Goal: Browse casually

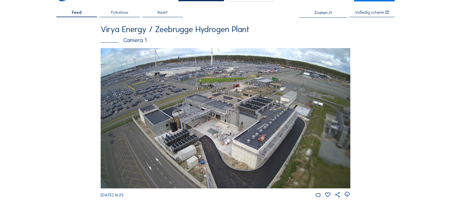
scroll to position [29, 0]
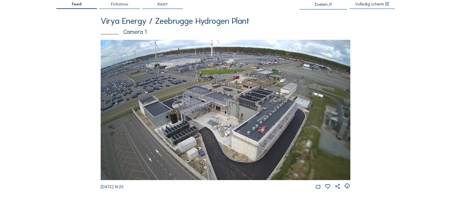
click at [231, 108] on img at bounding box center [226, 110] width 250 height 141
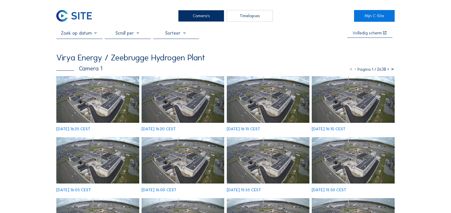
click at [90, 93] on img at bounding box center [97, 99] width 83 height 47
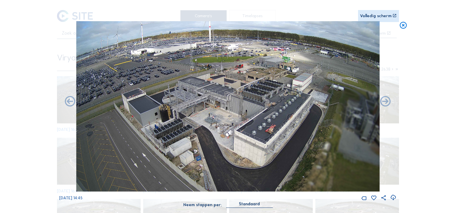
click at [399, 27] on icon at bounding box center [403, 25] width 8 height 9
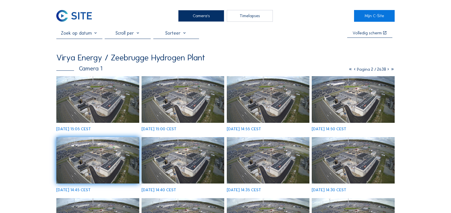
click at [82, 18] on img at bounding box center [73, 16] width 35 height 12
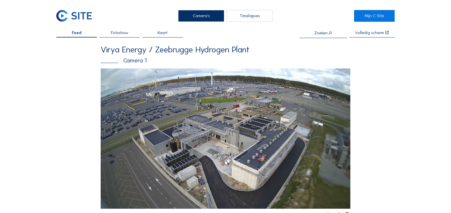
click at [204, 108] on img at bounding box center [226, 138] width 250 height 141
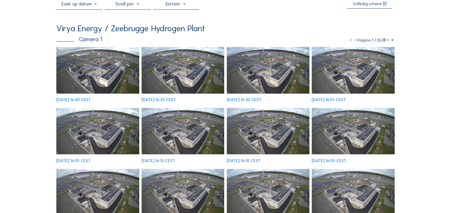
scroll to position [29, 0]
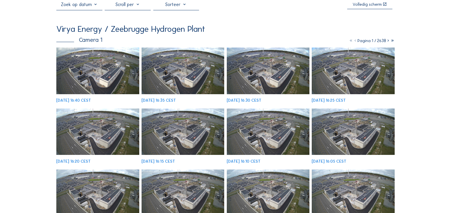
click at [388, 42] on icon at bounding box center [388, 40] width 4 height 5
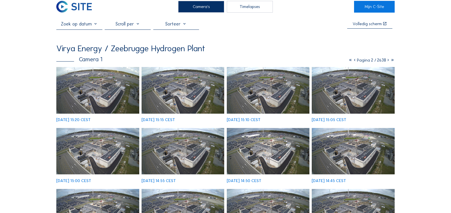
scroll to position [0, 0]
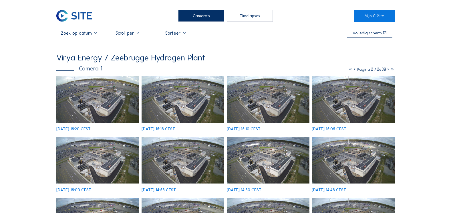
click at [353, 70] on icon at bounding box center [355, 69] width 4 height 5
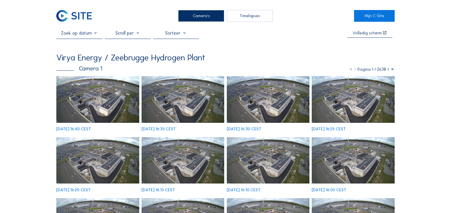
click at [378, 100] on img at bounding box center [353, 99] width 83 height 47
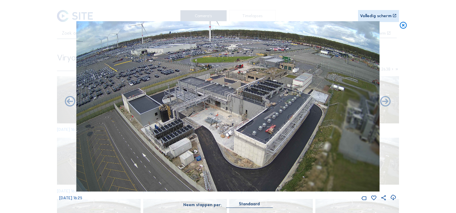
click at [395, 199] on icon at bounding box center [393, 198] width 6 height 8
